Goal: Complete application form: Complete application form

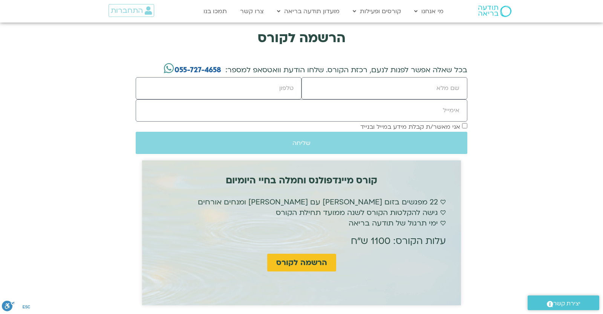
scroll to position [1638, 0]
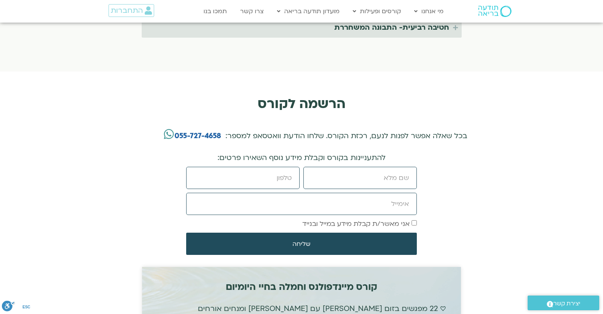
scroll to position [1638, 0]
click at [341, 169] on input "שם פרטי" at bounding box center [360, 178] width 113 height 22
click at [336, 175] on input "שם פרטי" at bounding box center [360, 178] width 113 height 22
click at [340, 174] on input "שם פרטי" at bounding box center [360, 178] width 113 height 22
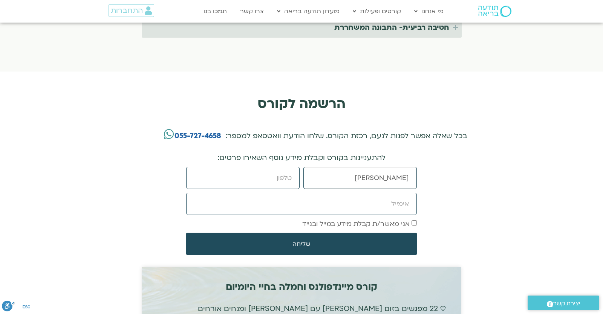
type input "[PERSON_NAME]"
click at [267, 167] on input "טלפון" at bounding box center [242, 178] width 113 height 22
click at [250, 172] on input "טלפון" at bounding box center [242, 178] width 113 height 22
type input "0546099041"
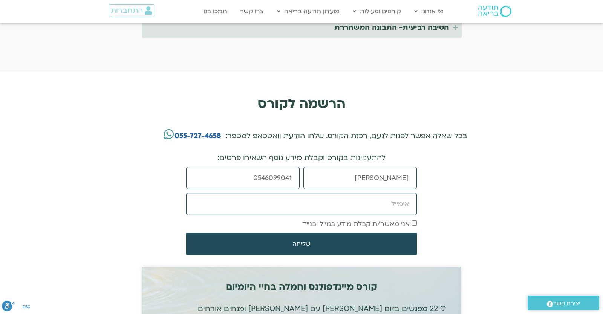
click at [283, 196] on input "אימייל" at bounding box center [301, 204] width 231 height 22
click at [281, 197] on input "אימייל" at bounding box center [301, 204] width 231 height 22
type input "[EMAIL_ADDRESS][DOMAIN_NAME]"
click at [414, 219] on span "אני מאשר/ת קבלת מידע במייל ובנייד" at bounding box center [359, 224] width 115 height 10
click at [401, 233] on button "שליחה" at bounding box center [301, 244] width 231 height 22
